Goal: Contribute content: Contribute content

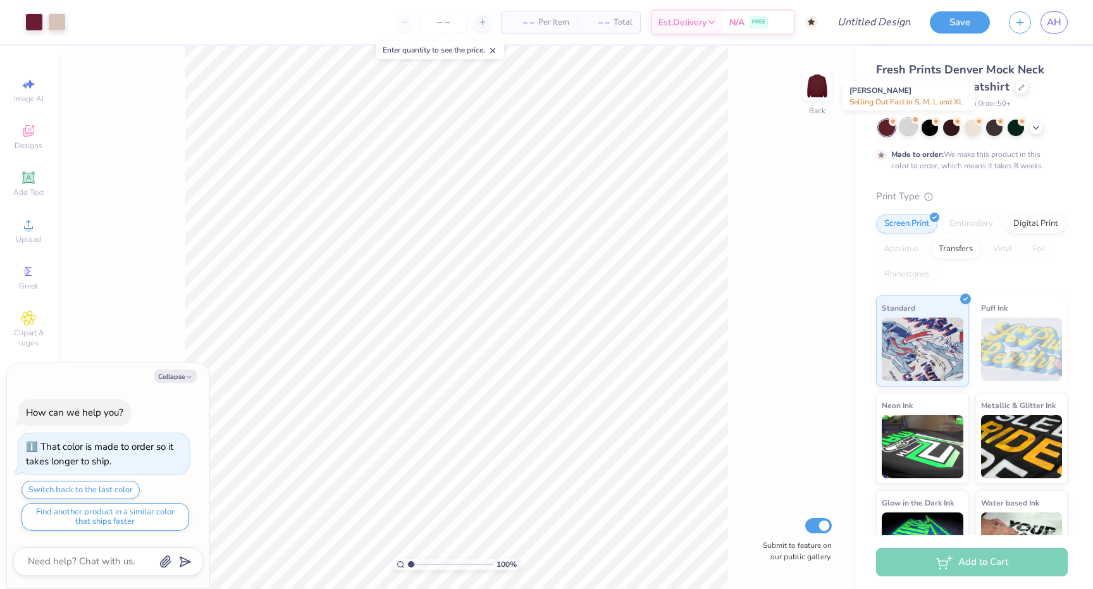
click at [910, 128] on div at bounding box center [908, 126] width 16 height 16
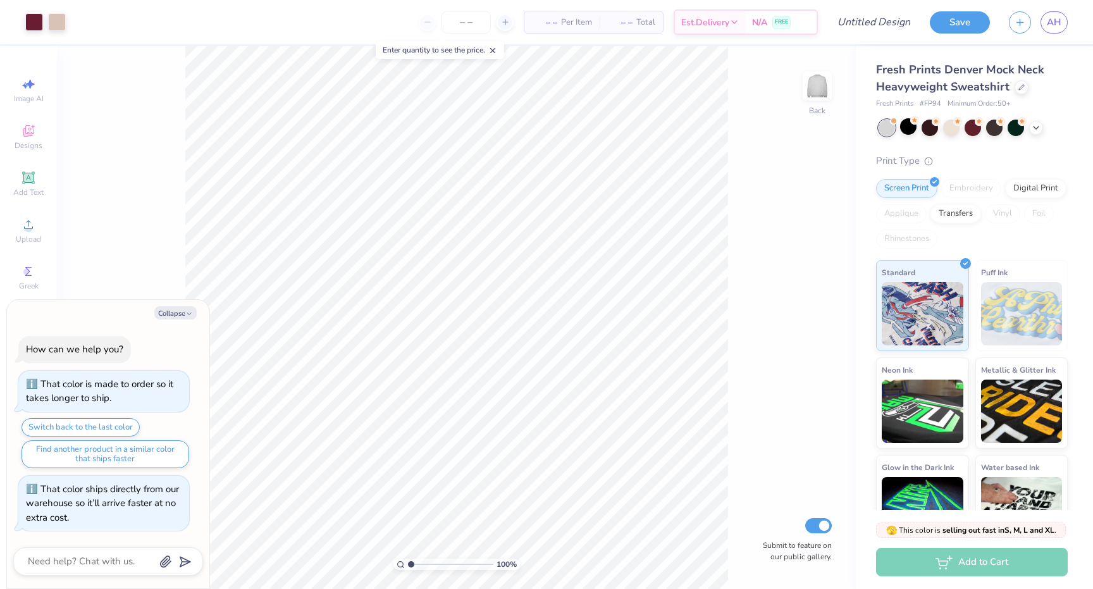
scroll to position [238, 0]
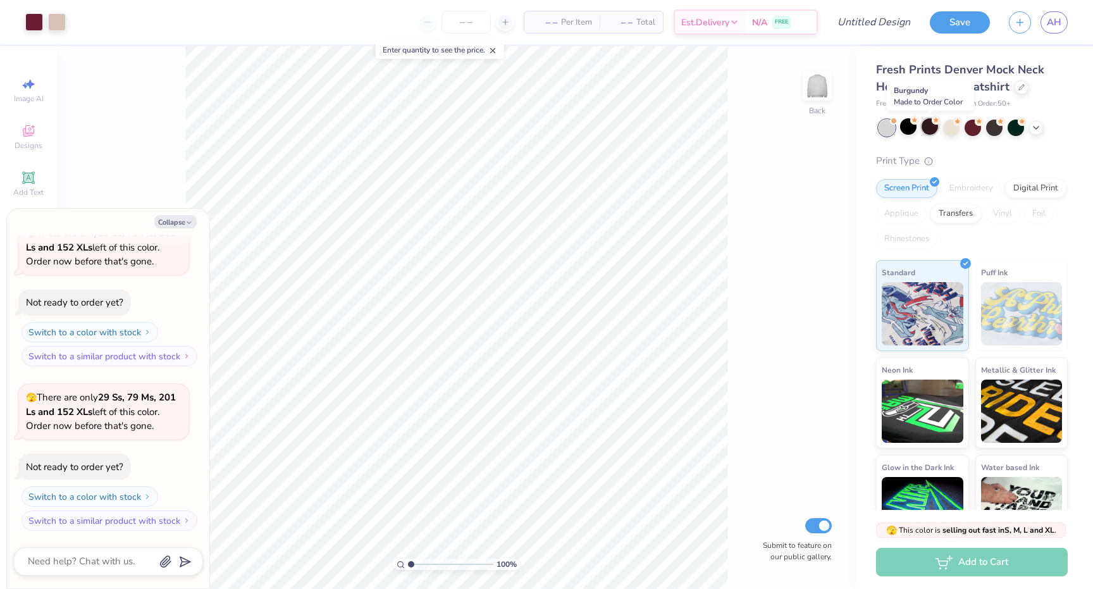
click at [927, 127] on div at bounding box center [930, 126] width 16 height 16
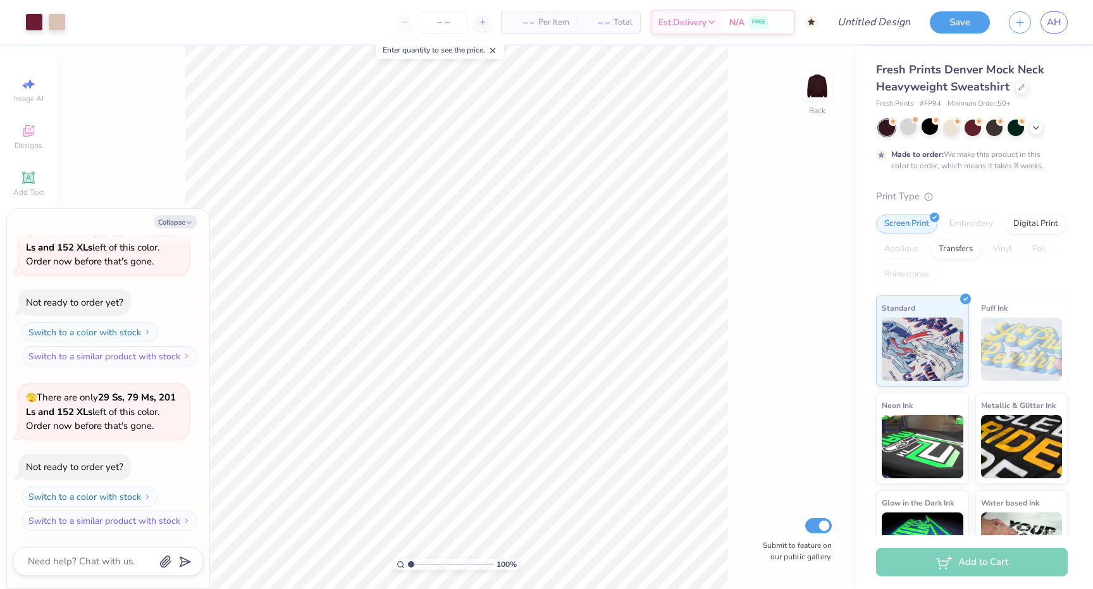
scroll to position [343, 0]
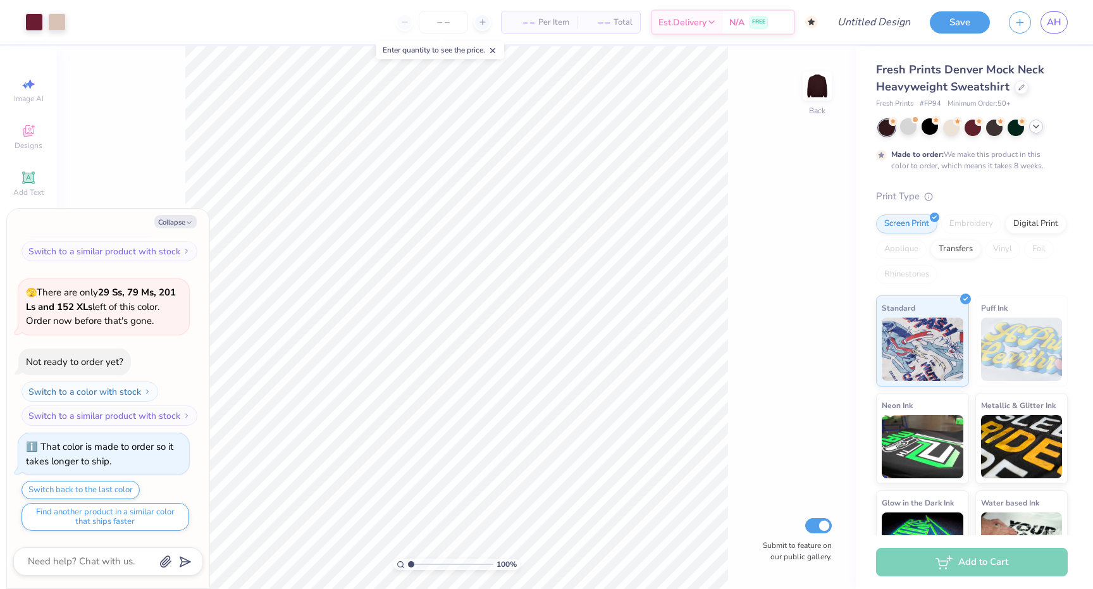
click at [1035, 130] on icon at bounding box center [1036, 126] width 10 height 10
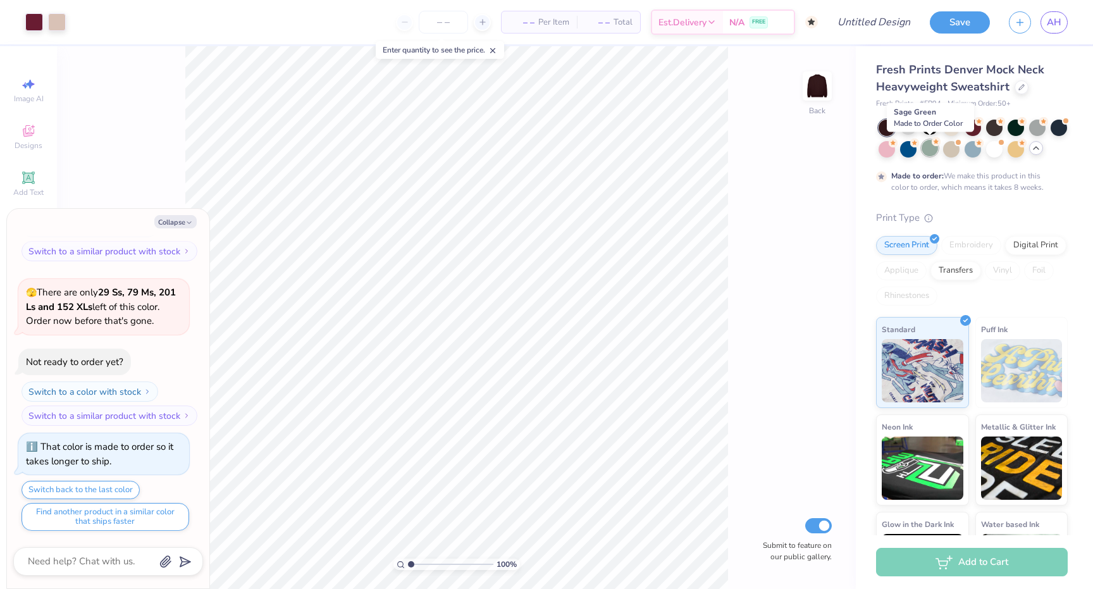
click at [932, 151] on div at bounding box center [930, 148] width 16 height 16
click at [937, 132] on div at bounding box center [930, 126] width 16 height 16
click at [182, 219] on button "Collapse" at bounding box center [175, 221] width 42 height 13
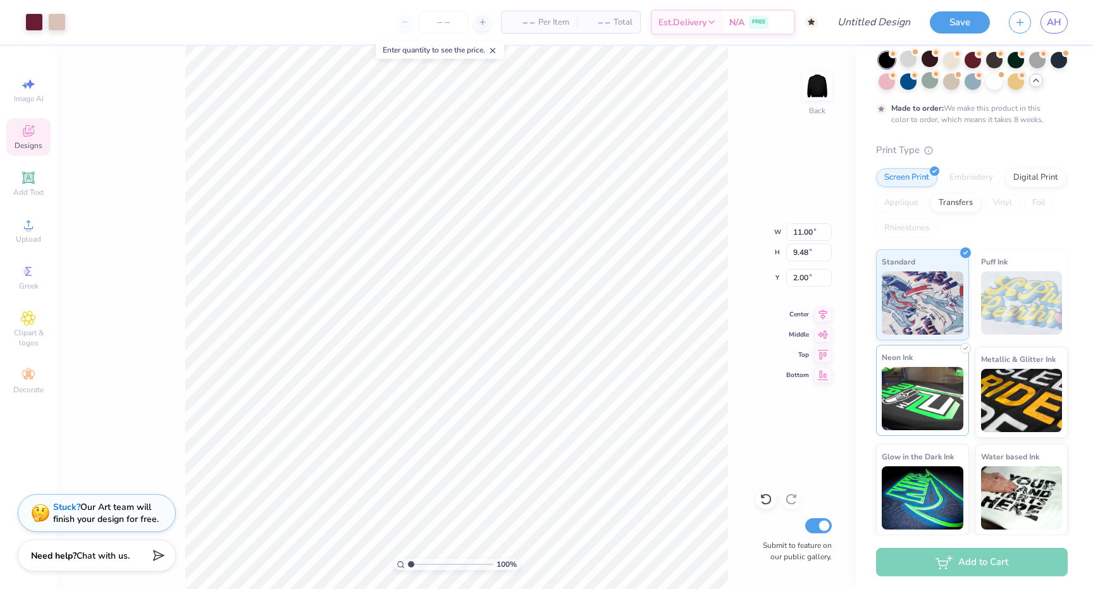
scroll to position [0, 0]
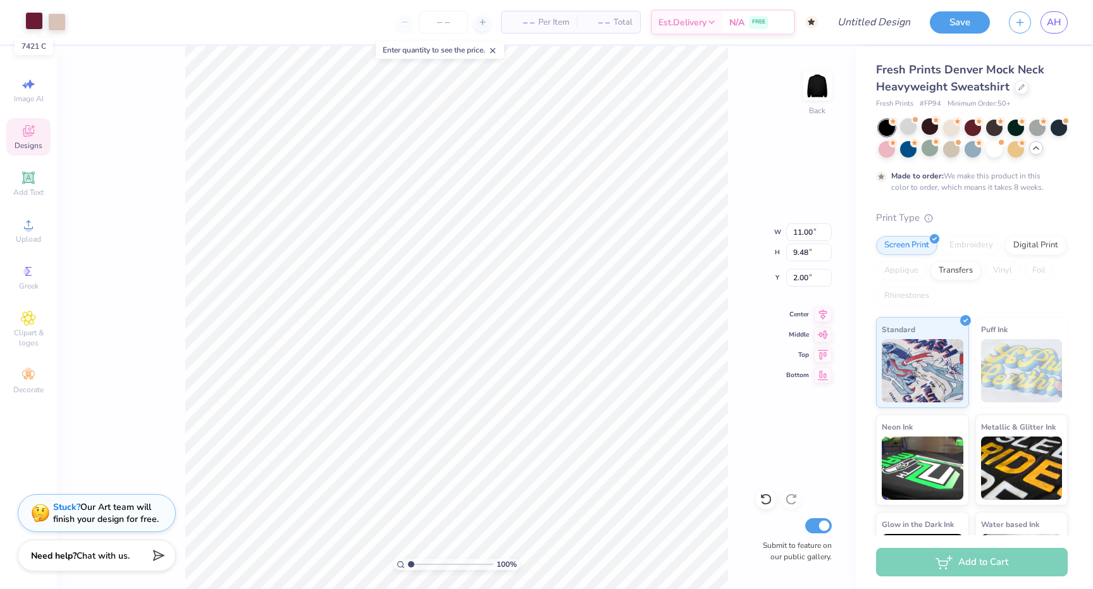
click at [29, 23] on div at bounding box center [34, 21] width 18 height 18
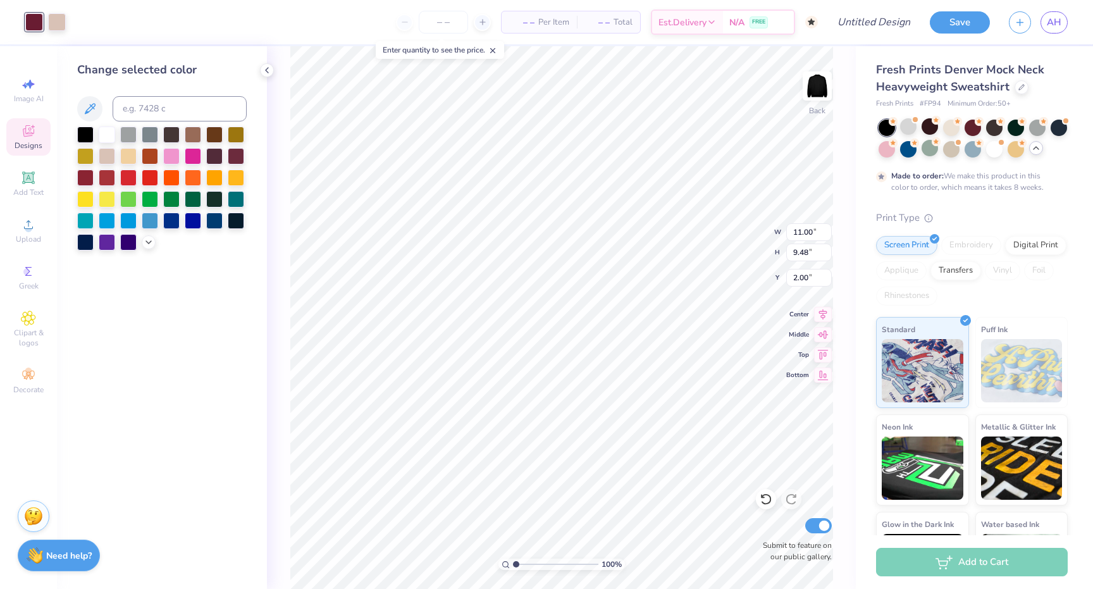
click at [181, 198] on div at bounding box center [162, 189] width 170 height 124
click at [178, 198] on div at bounding box center [171, 198] width 16 height 16
click at [214, 197] on div at bounding box center [214, 198] width 16 height 16
click at [149, 237] on icon at bounding box center [149, 241] width 10 height 10
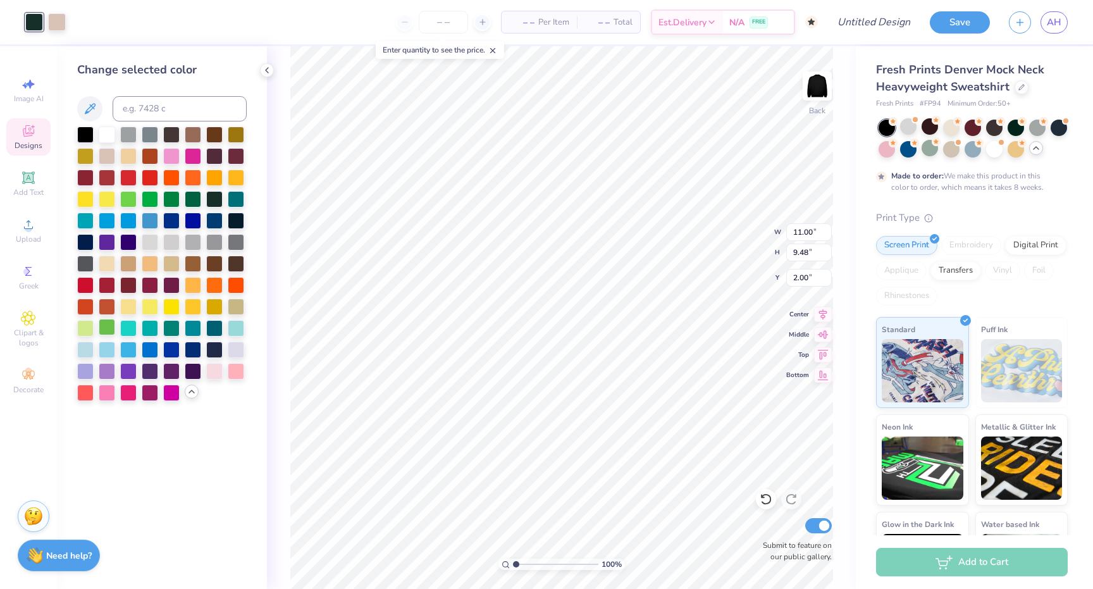
click at [101, 324] on div at bounding box center [107, 327] width 16 height 16
click at [170, 327] on div at bounding box center [171, 327] width 16 height 16
click at [910, 122] on div at bounding box center [908, 126] width 16 height 16
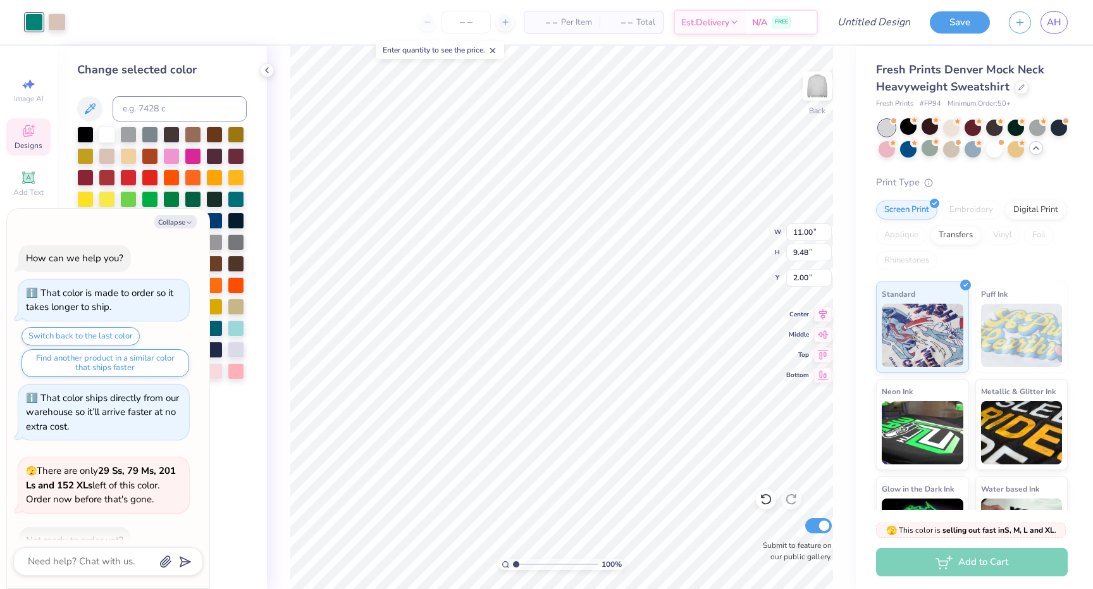
scroll to position [570, 0]
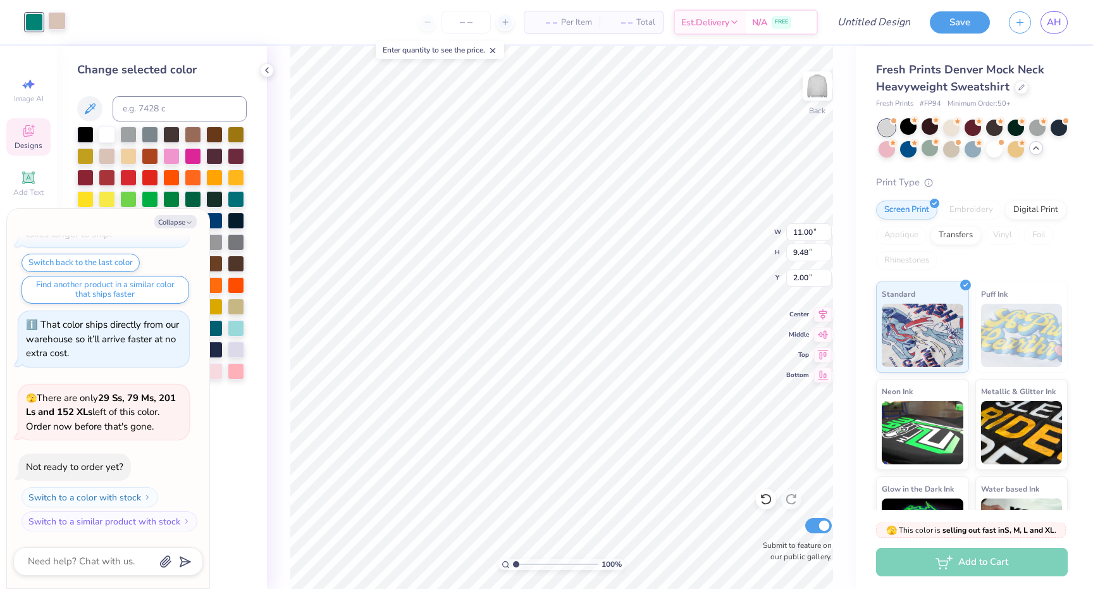
click at [59, 18] on div at bounding box center [57, 21] width 18 height 18
click at [84, 132] on div at bounding box center [85, 133] width 16 height 16
click at [168, 221] on button "Collapse" at bounding box center [175, 221] width 42 height 13
type textarea "x"
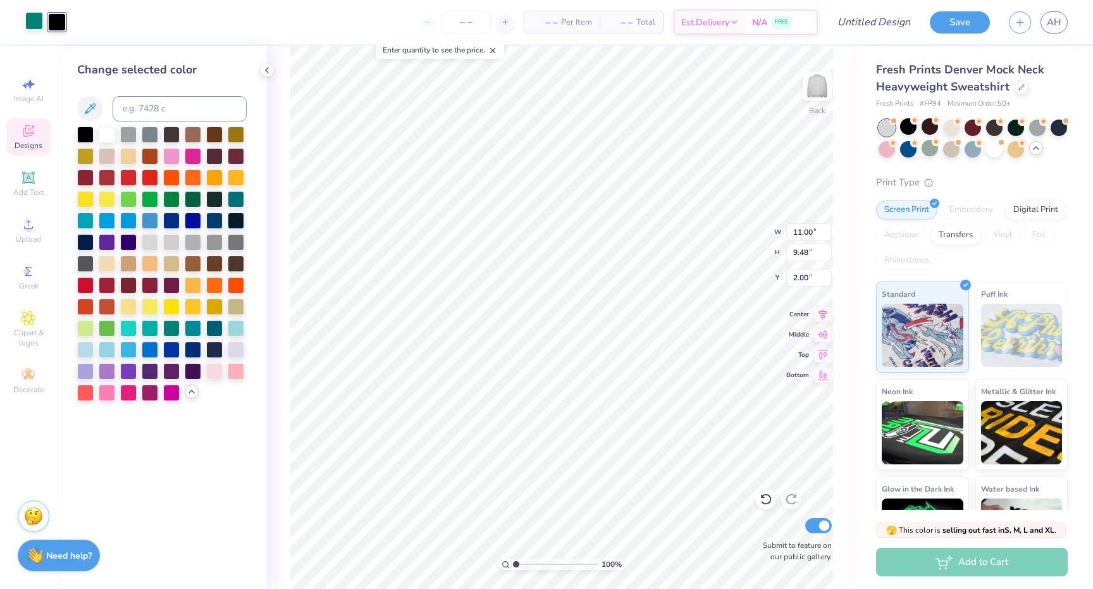
click at [33, 18] on div at bounding box center [34, 21] width 18 height 18
click at [91, 223] on div at bounding box center [85, 219] width 16 height 16
click at [195, 194] on div at bounding box center [193, 198] width 16 height 16
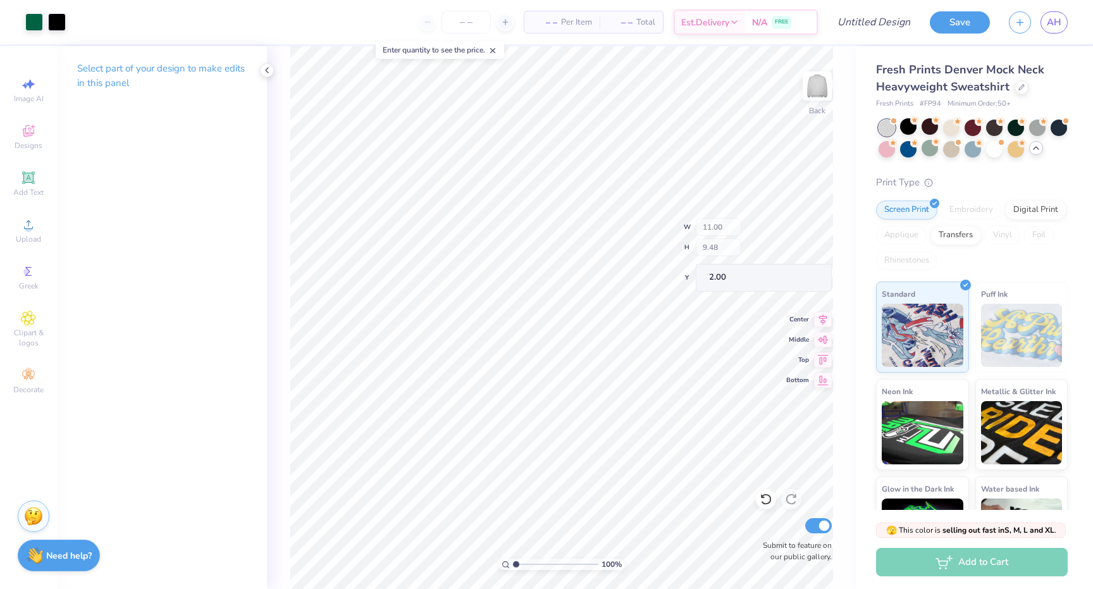
type input "2.68"
type input "1.19"
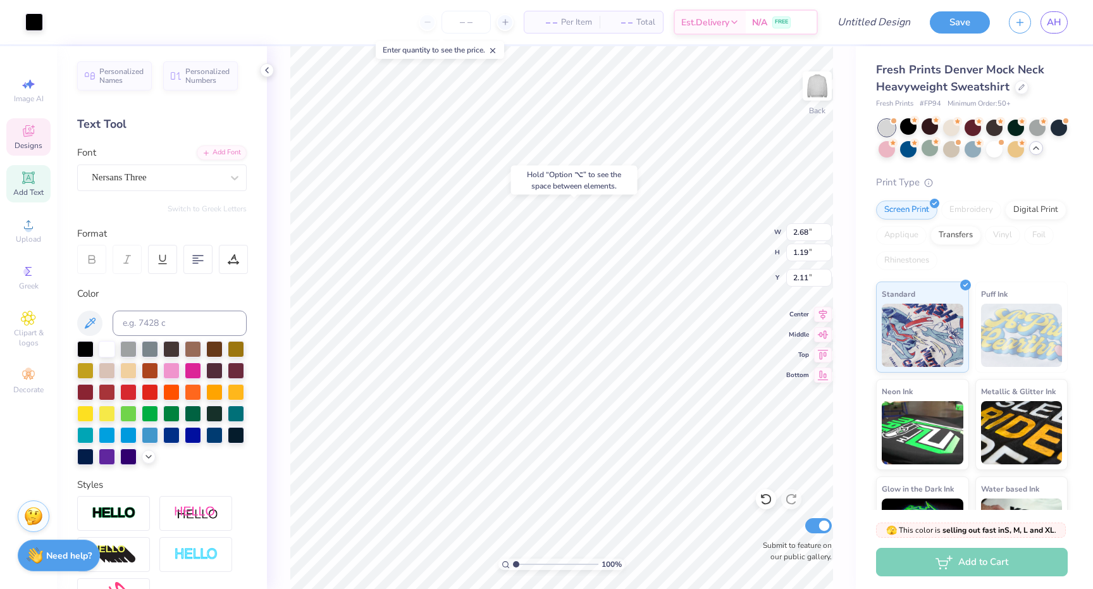
type input "2.00"
type textarea "Kappa"
type input "5.65"
type input "1.15"
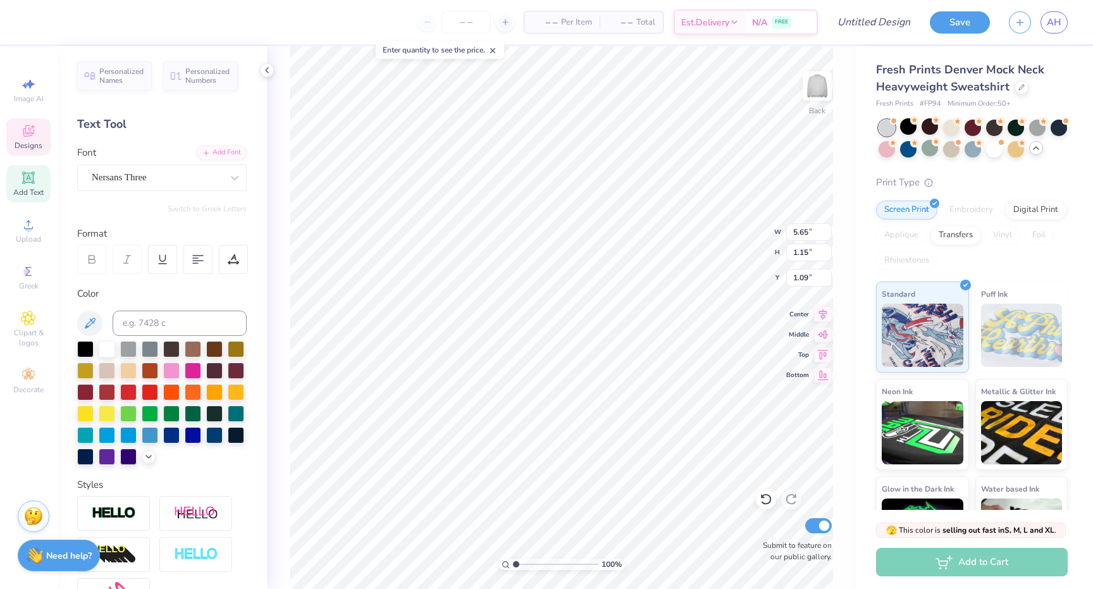
type input "1.09"
type input "4.03"
type input "0.82"
type input "2.59"
type input "3.30"
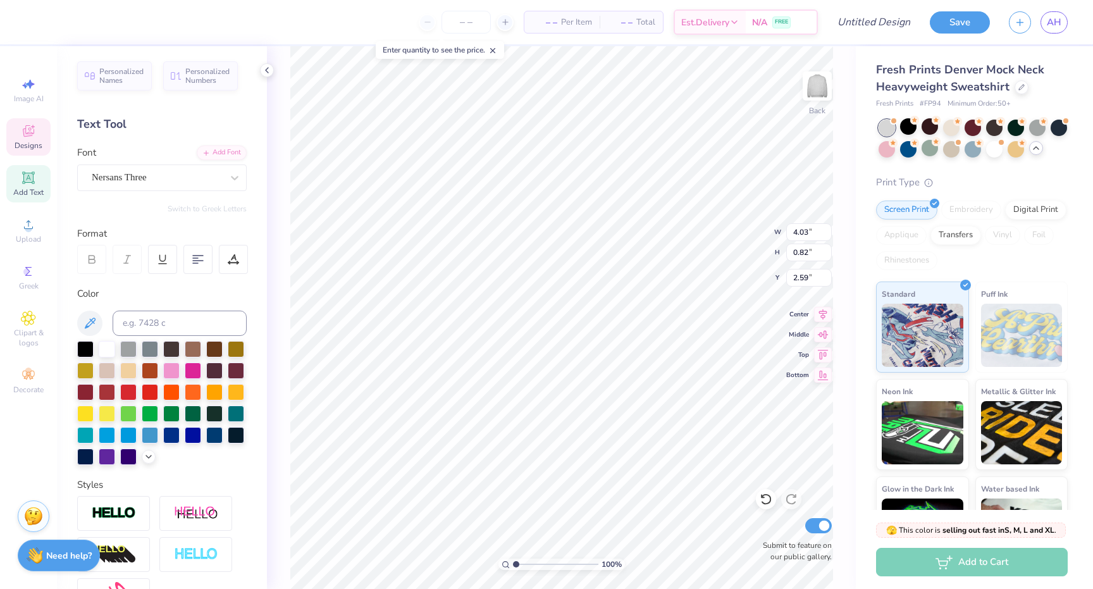
type input "0.67"
type input "2.33"
type input "1.17"
type input "1.22"
type input "2.05"
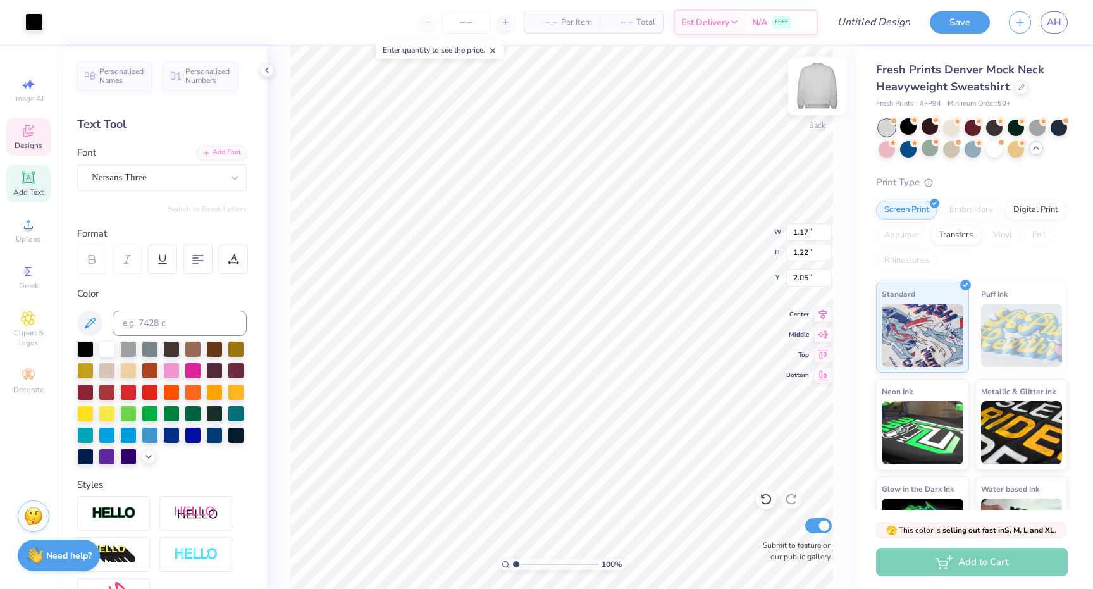
click at [815, 104] on div "Back" at bounding box center [817, 93] width 29 height 45
click at [812, 87] on img at bounding box center [817, 86] width 51 height 51
type input "3.34"
type input "0.94"
type input "2.20"
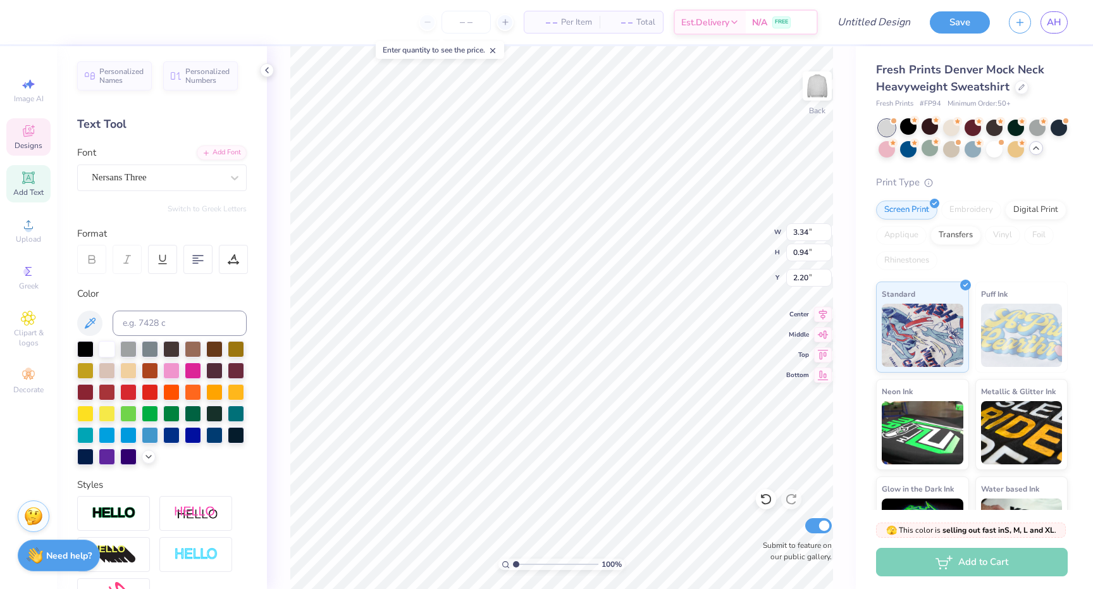
type input "3.33"
type input "0.89"
type input "2.56"
type input "3.00"
type input "0.48"
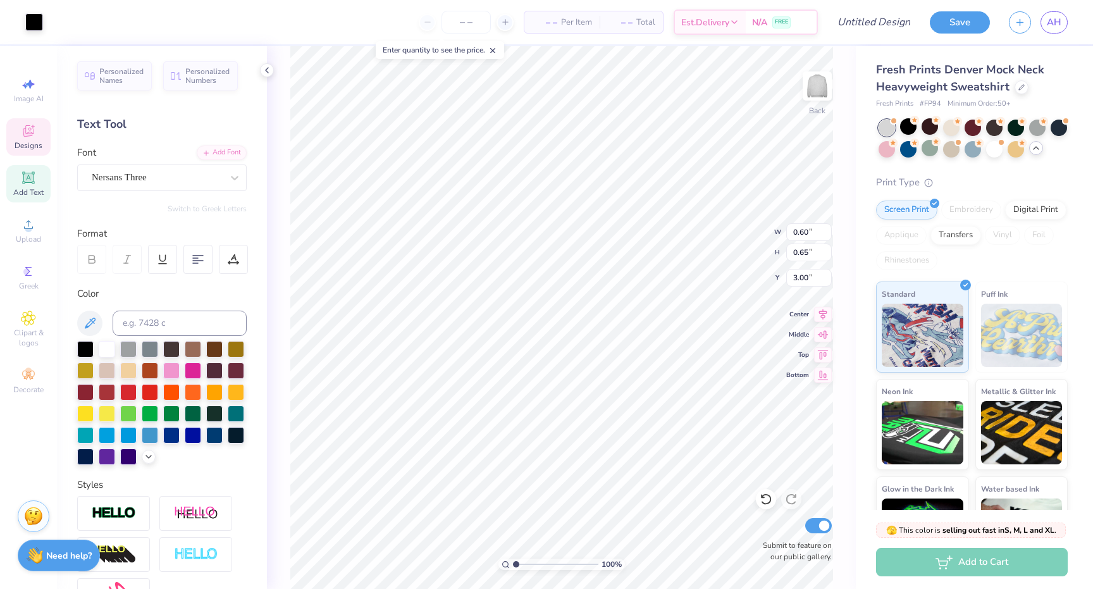
type input "0.46"
type input "2.33"
type input "0.81"
type input "0.84"
type input "2.43"
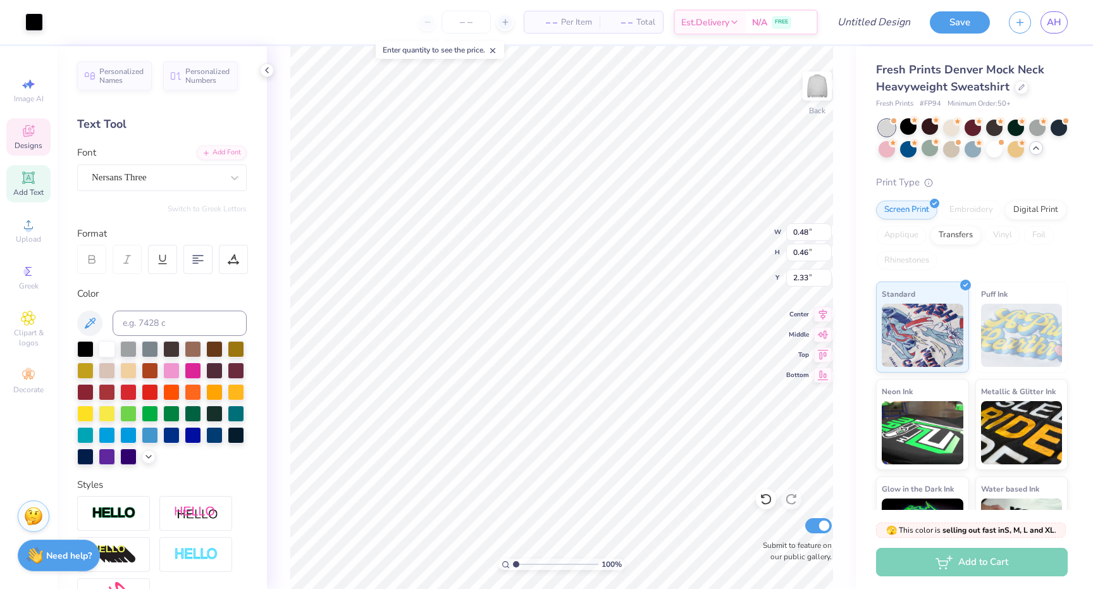
type input "0.43"
type input "0.41"
type input "2.38"
type input "0.39"
type input "0.37"
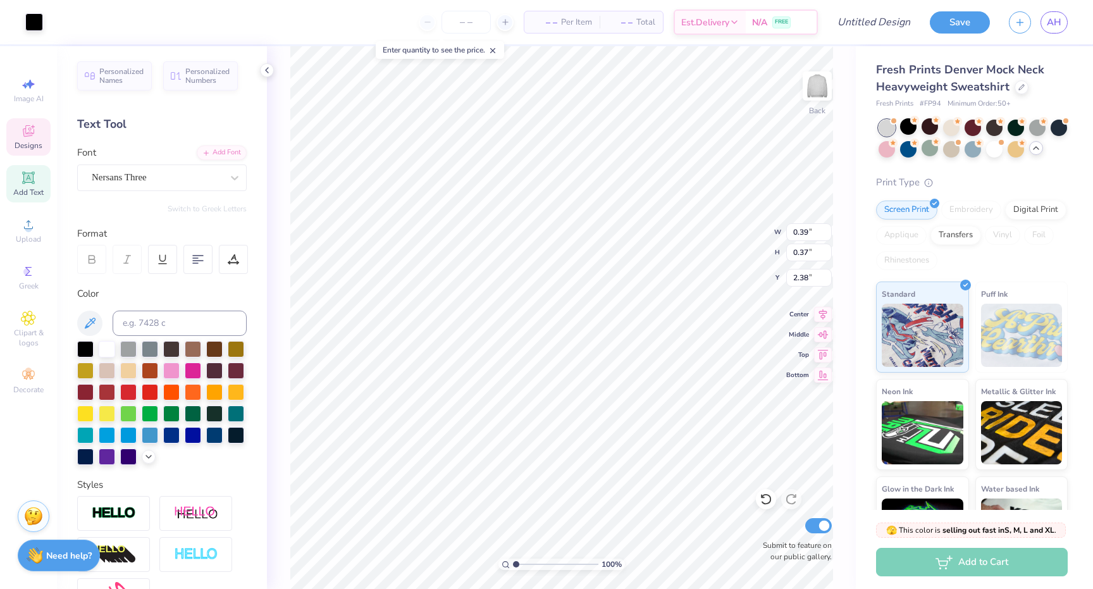
type input "0.17"
type input "2.58"
type input "0.32"
type input "0.31"
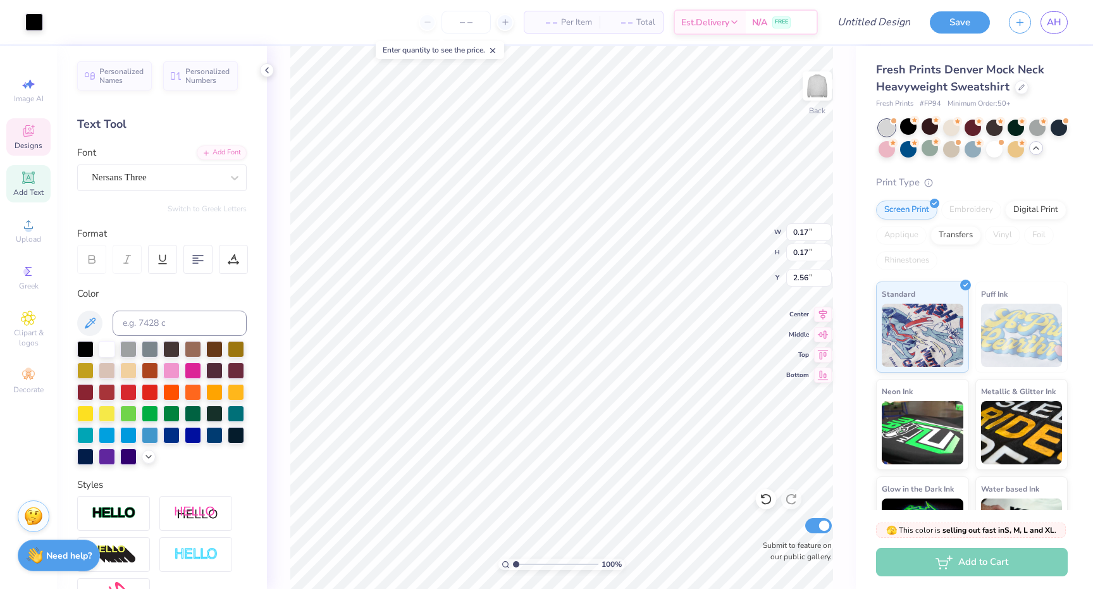
type input "2.42"
type input "0.50"
type input "0.48"
type input "2.52"
type textarea "Delta"
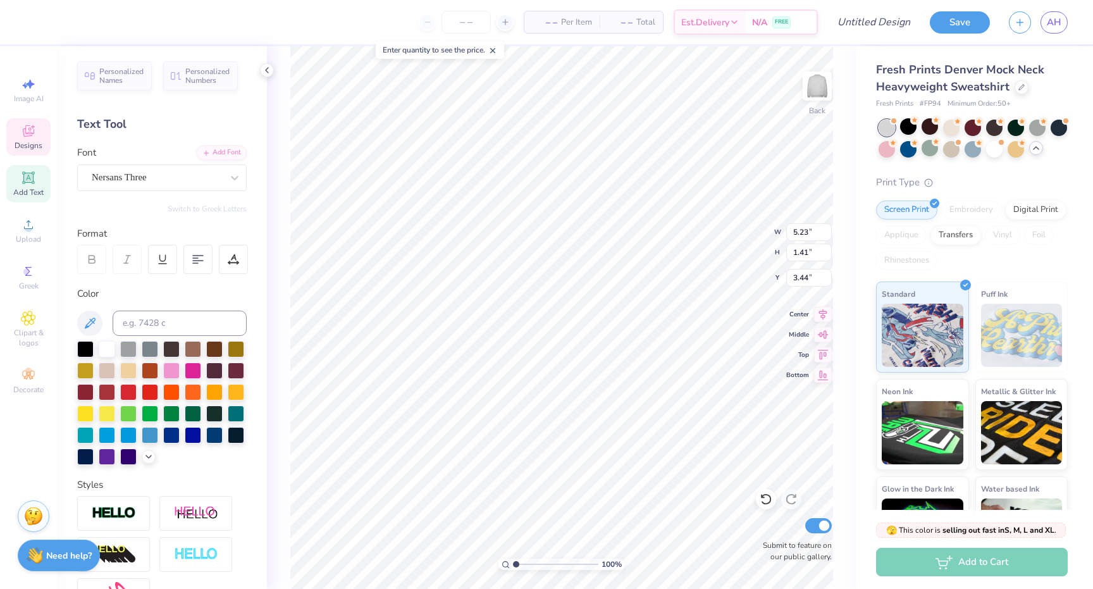
type input "3.44"
click at [61, 15] on div at bounding box center [57, 21] width 18 height 18
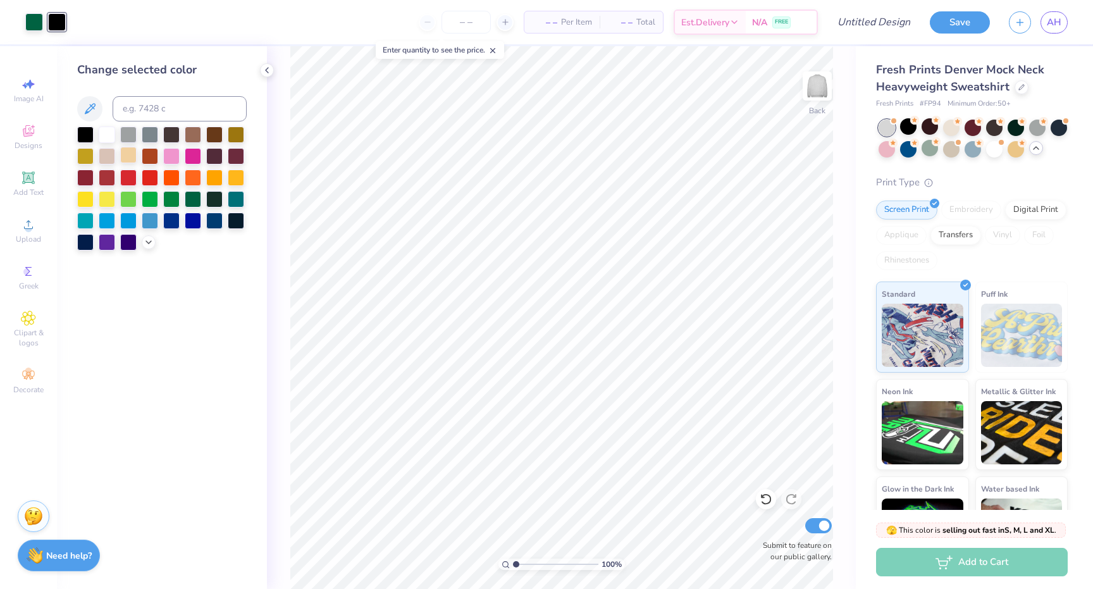
click at [131, 159] on div at bounding box center [128, 155] width 16 height 16
click at [904, 127] on div at bounding box center [908, 126] width 16 height 16
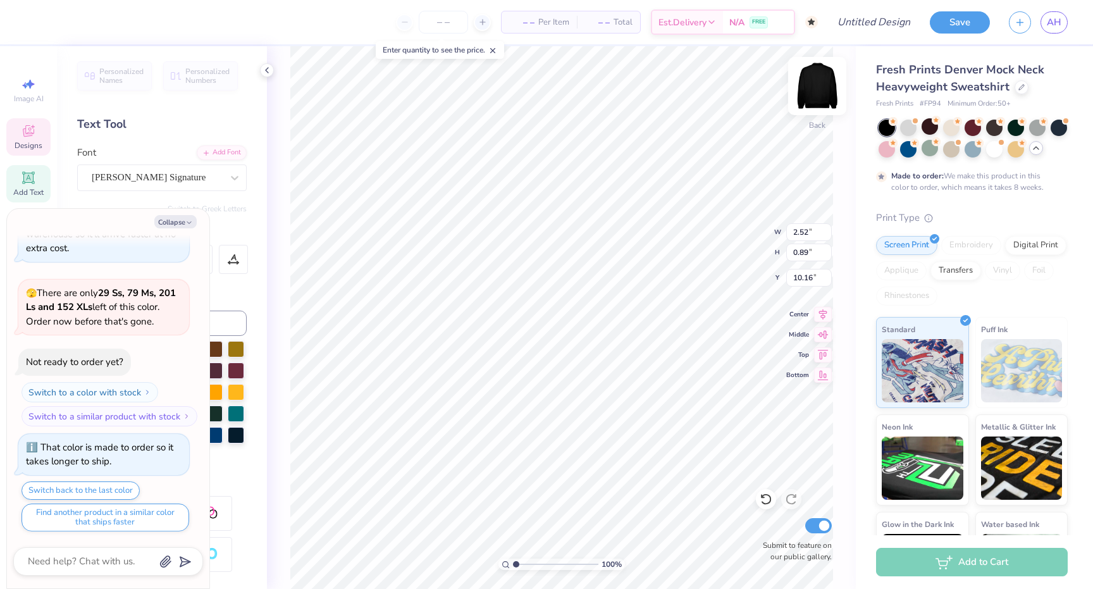
scroll to position [0, 1]
type textarea "x"
type textarea "Z"
type textarea "x"
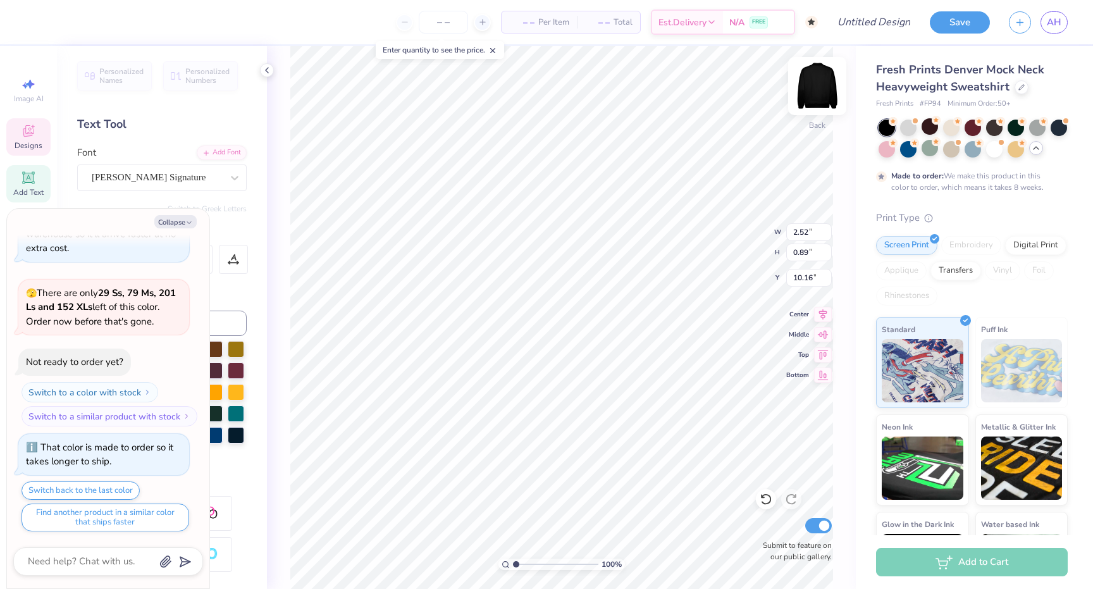
type textarea "Ze"
type textarea "x"
type textarea "Zet"
type textarea "x"
type textarea "Zeta"
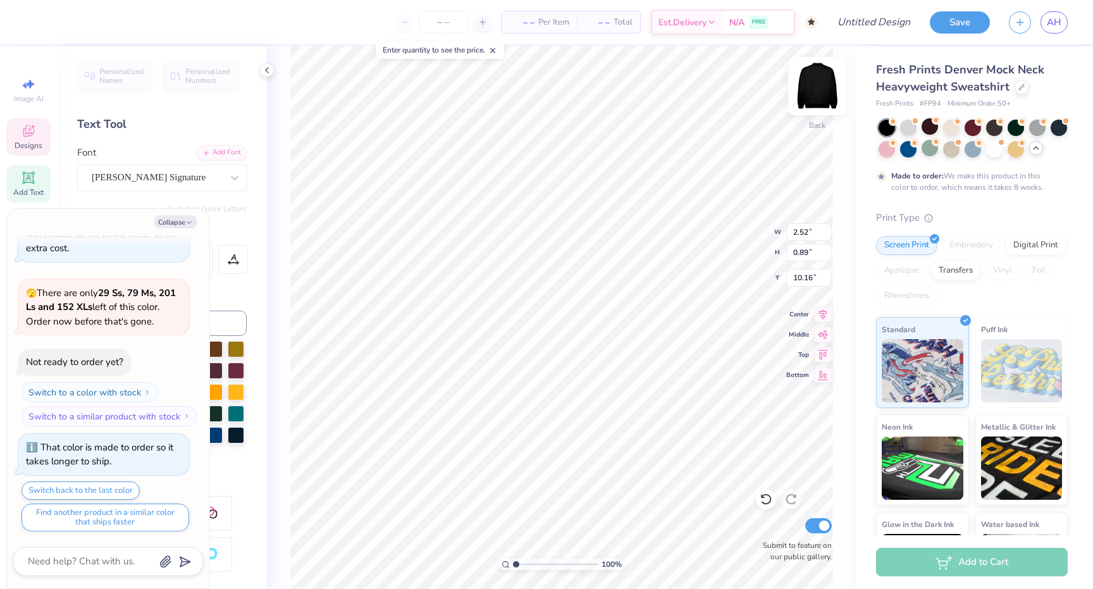
type textarea "x"
type textarea "Zeta"
type textarea "x"
type textarea "Zeta O"
type textarea "x"
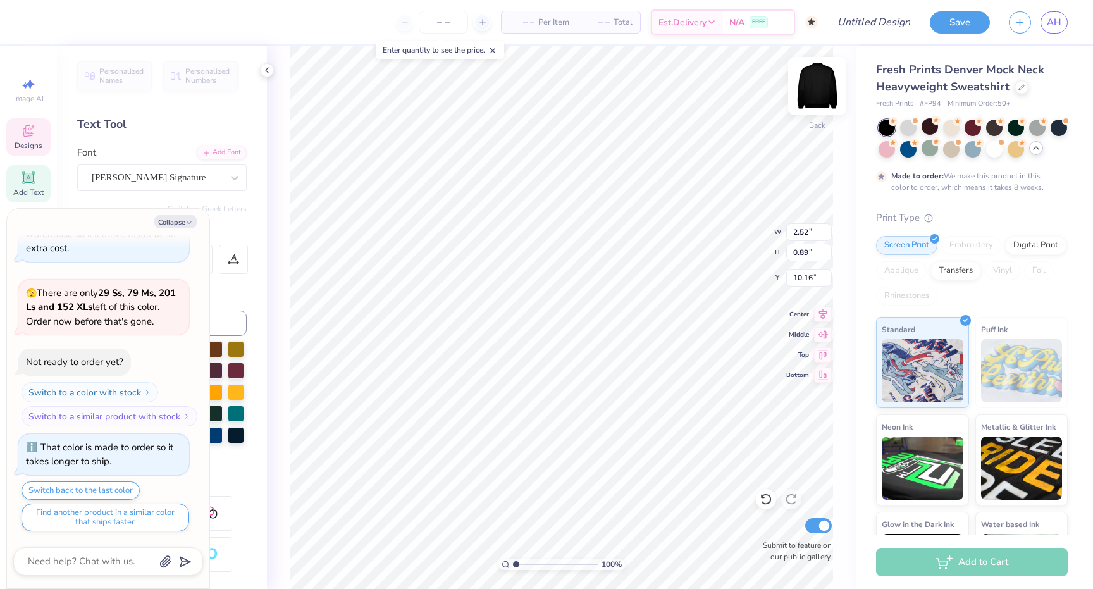
type textarea "Zeta Om"
type textarea "x"
type textarea "Zeta Omi"
type textarea "x"
type textarea "Zeta Omicro"
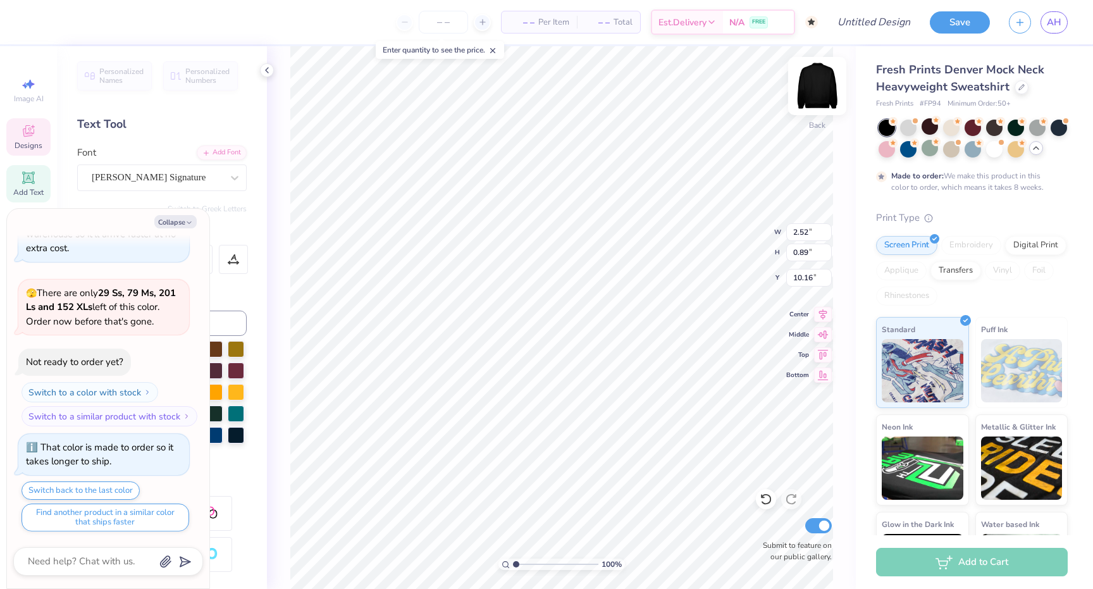
type textarea "x"
type textarea "Zeta Omicron"
type textarea "x"
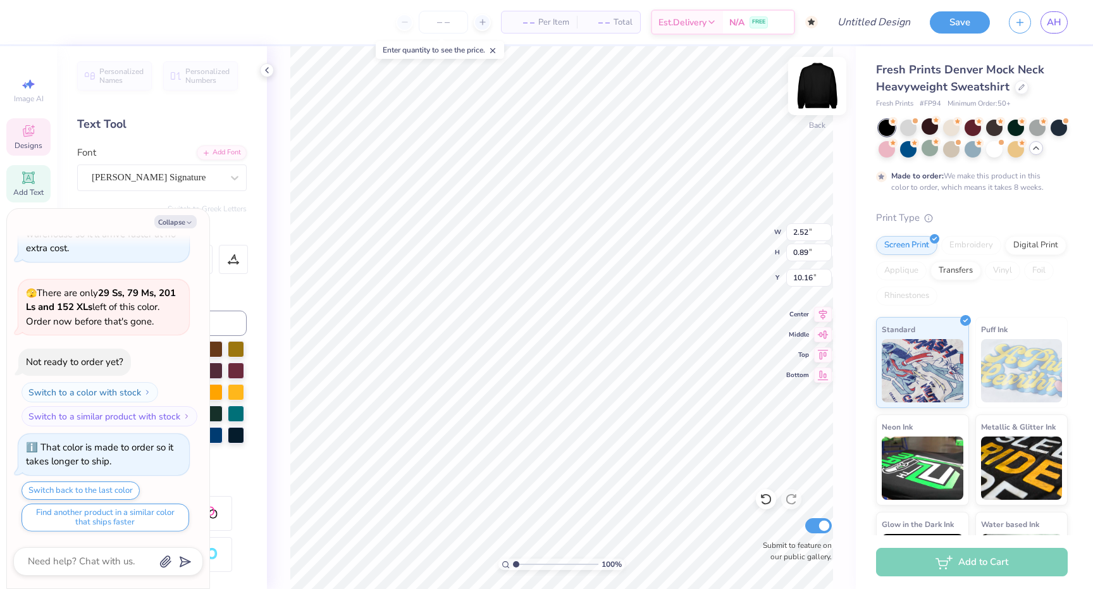
type input "4.46"
type input "4.62"
type input "5.67"
type textarea "x"
type input "5.67"
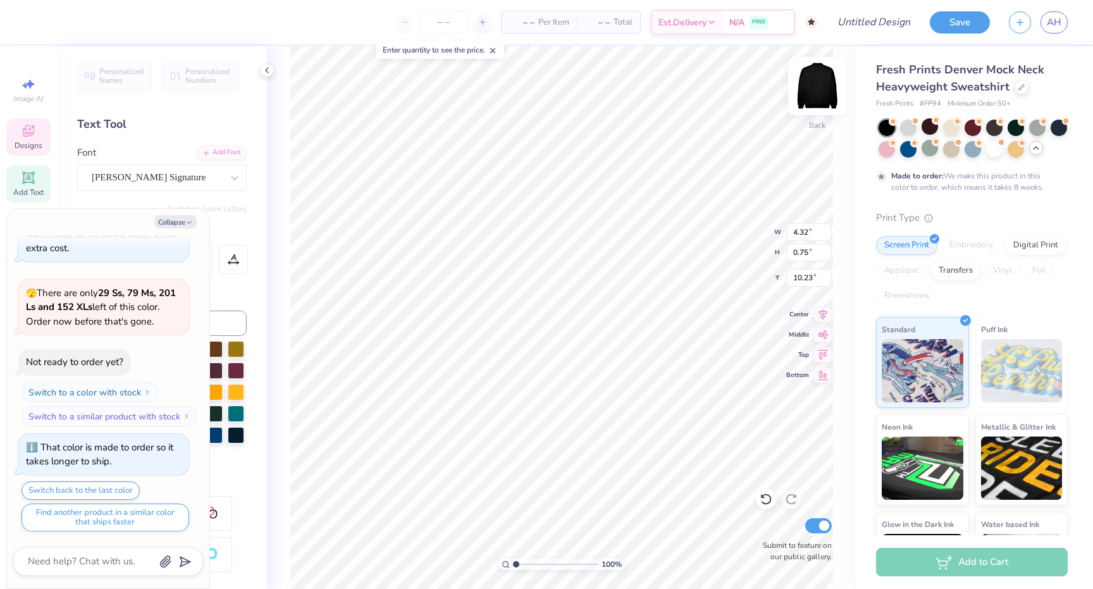
type input "6.56"
type input "4.92"
type textarea "x"
type input "4.83"
click at [183, 219] on button "Collapse" at bounding box center [175, 221] width 42 height 13
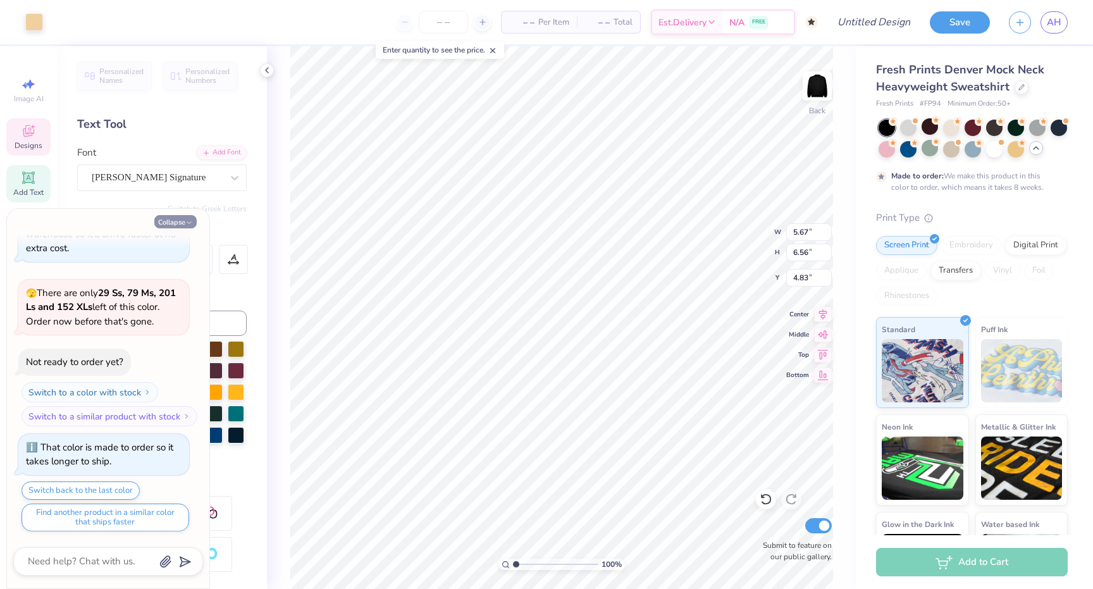
type textarea "x"
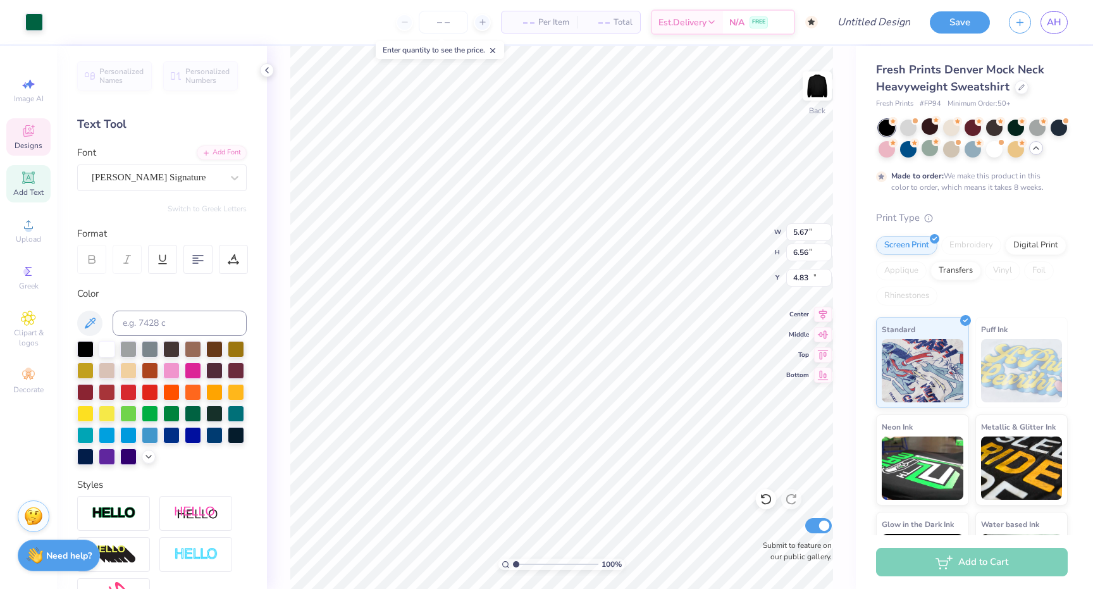
type input "4.32"
type input "0.75"
type input "10.00"
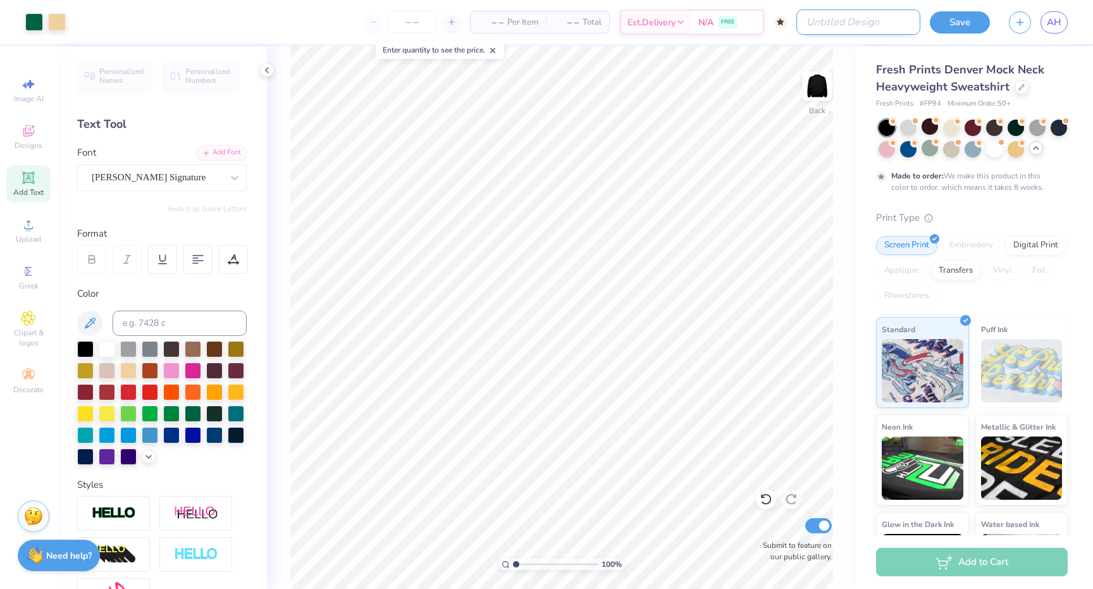
click at [879, 28] on input "Design Title" at bounding box center [858, 21] width 124 height 25
type input "Family Weekend"
click at [957, 22] on button "Save" at bounding box center [960, 20] width 60 height 22
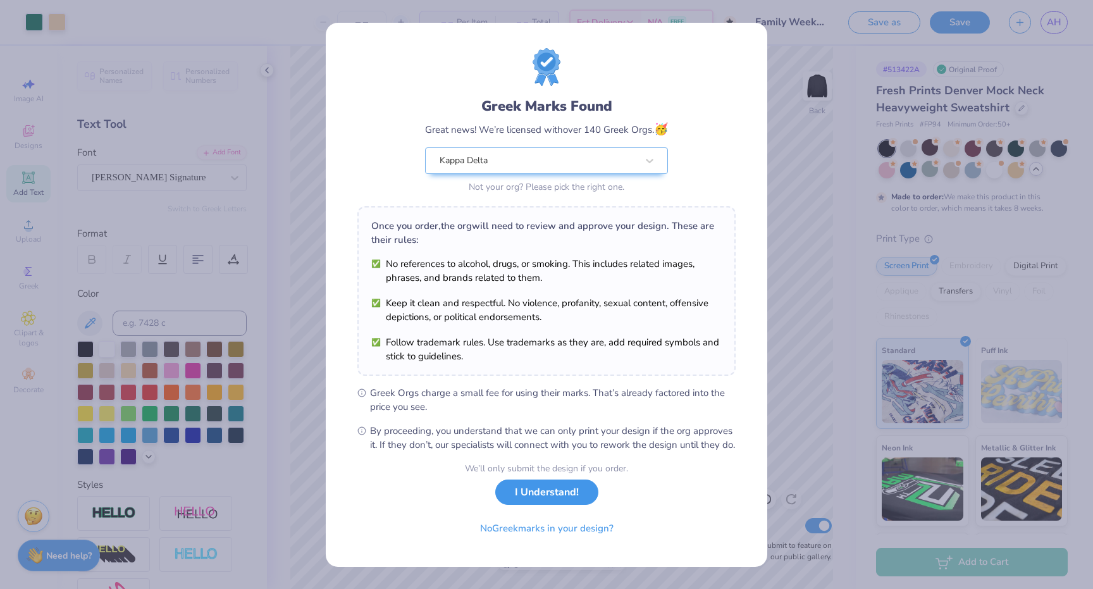
click at [559, 501] on button "I Understand!" at bounding box center [546, 492] width 103 height 26
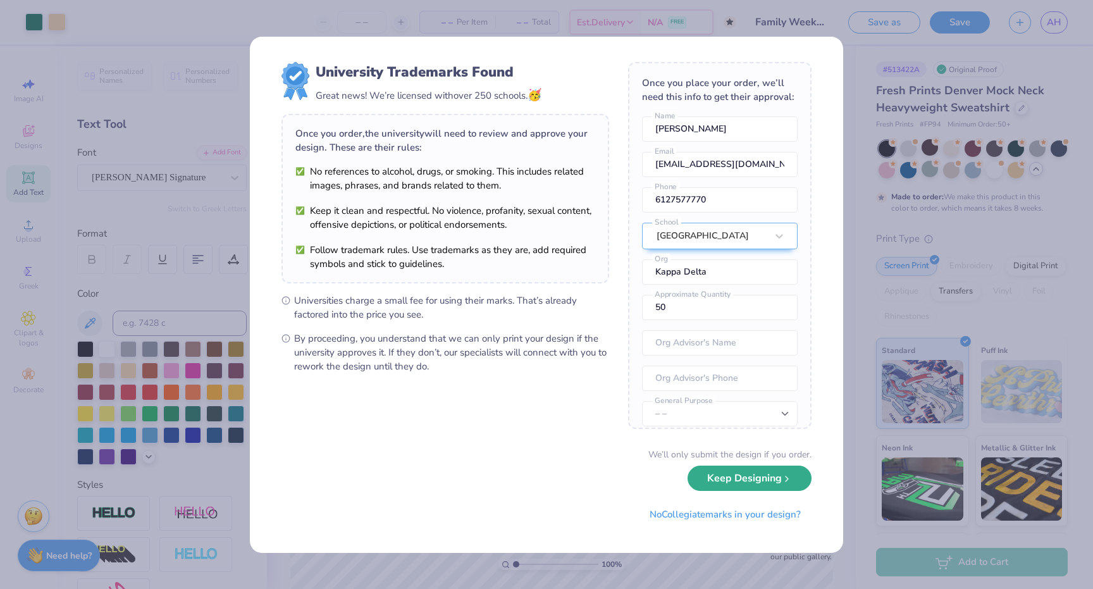
click at [761, 480] on button "Keep Designing" at bounding box center [750, 479] width 124 height 26
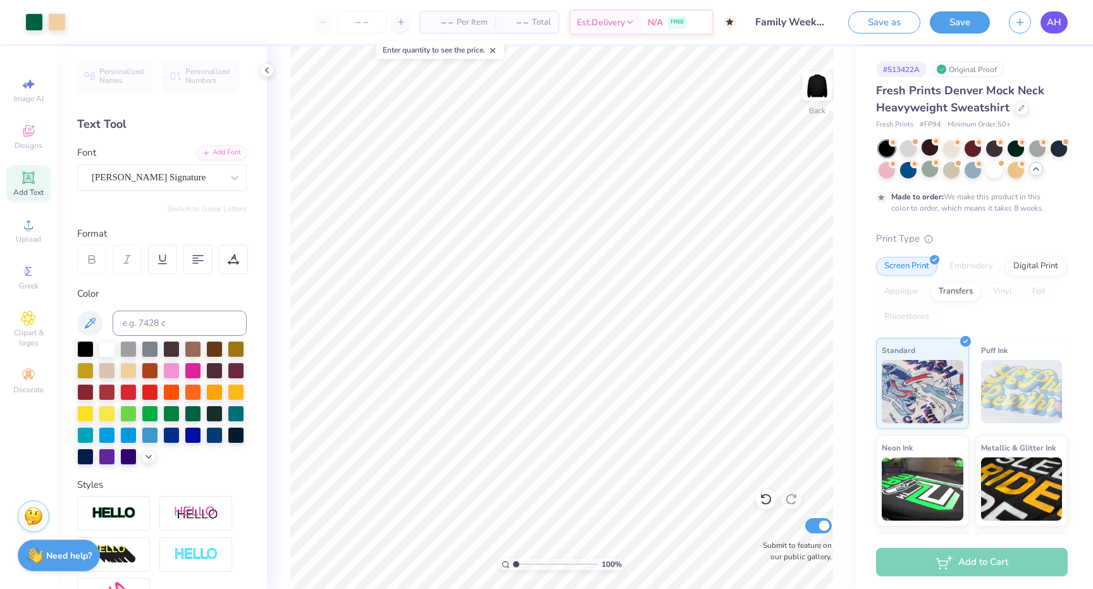
click at [1055, 15] on span "AH" at bounding box center [1054, 22] width 15 height 15
